Goal: Information Seeking & Learning: Learn about a topic

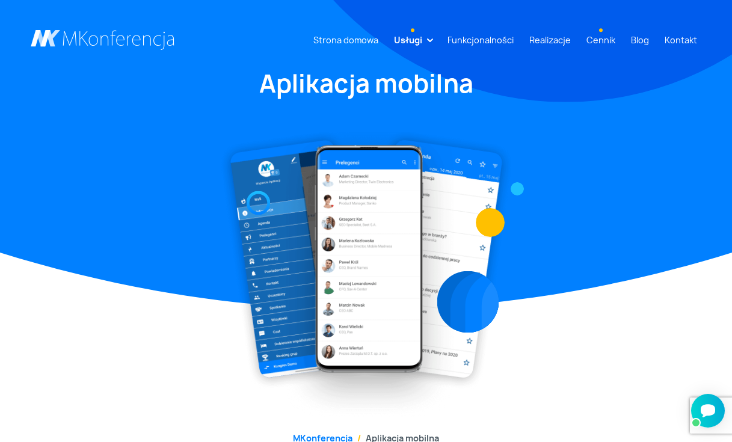
click at [613, 43] on link "Cennik" at bounding box center [601, 40] width 39 height 22
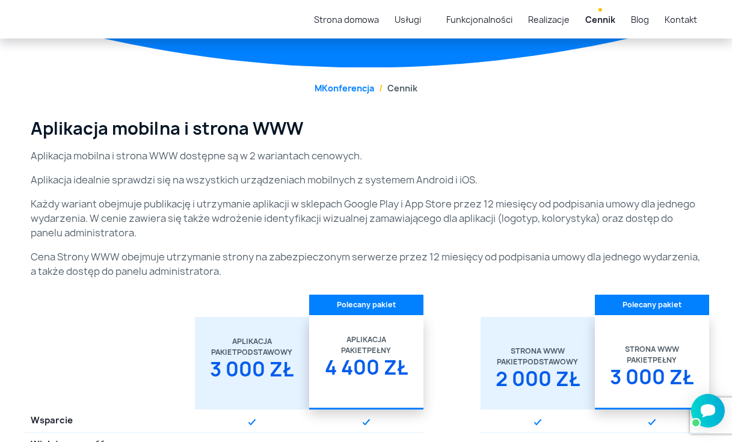
scroll to position [146, 0]
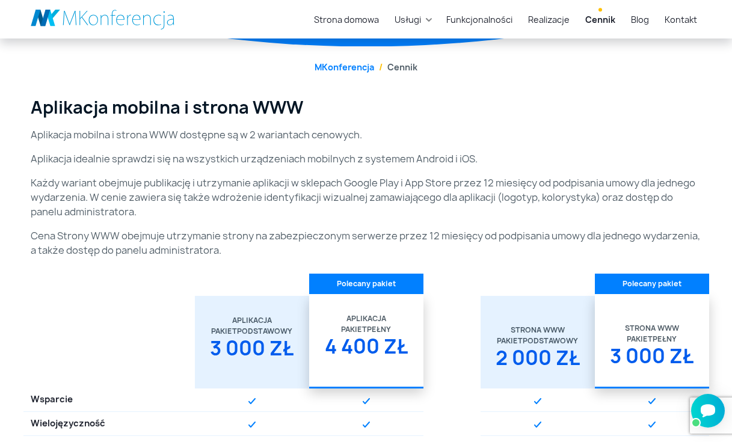
click at [232, 348] on div "3 000 zł" at bounding box center [252, 353] width 100 height 32
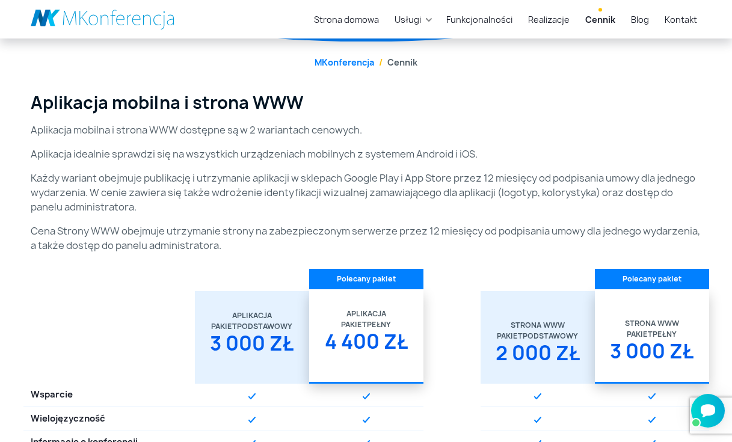
scroll to position [142, 0]
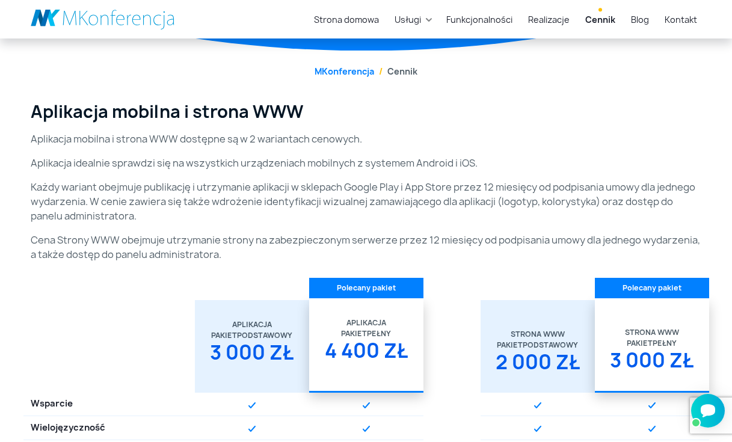
click at [401, 66] on li "Cennik" at bounding box center [395, 71] width 43 height 13
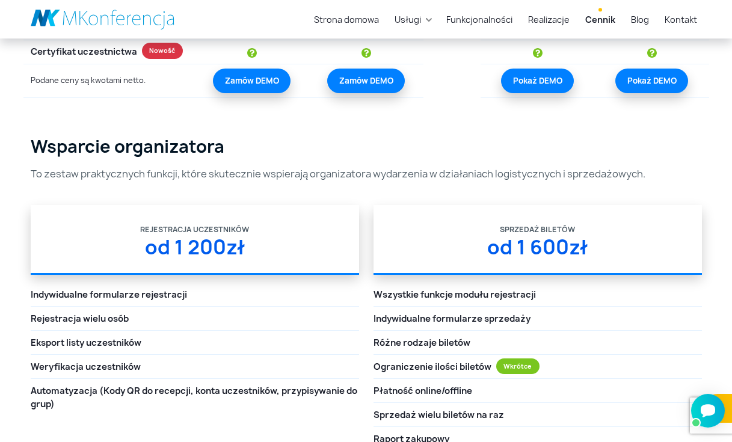
scroll to position [1467, 0]
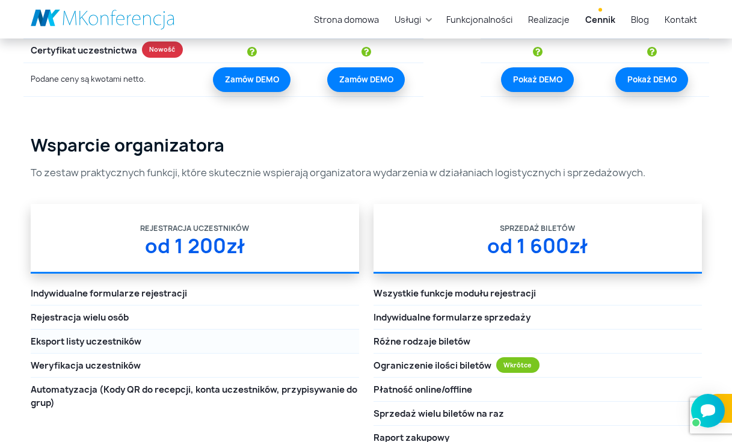
click at [263, 341] on li "Eksport listy uczestników" at bounding box center [195, 342] width 329 height 24
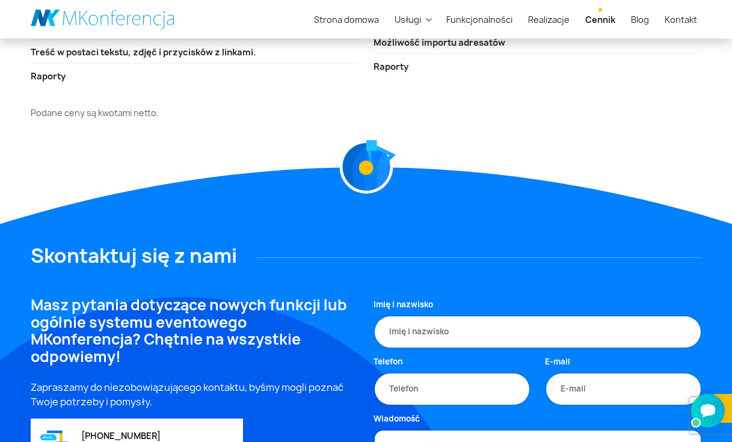
scroll to position [2528, 0]
